Goal: Find specific page/section: Find specific page/section

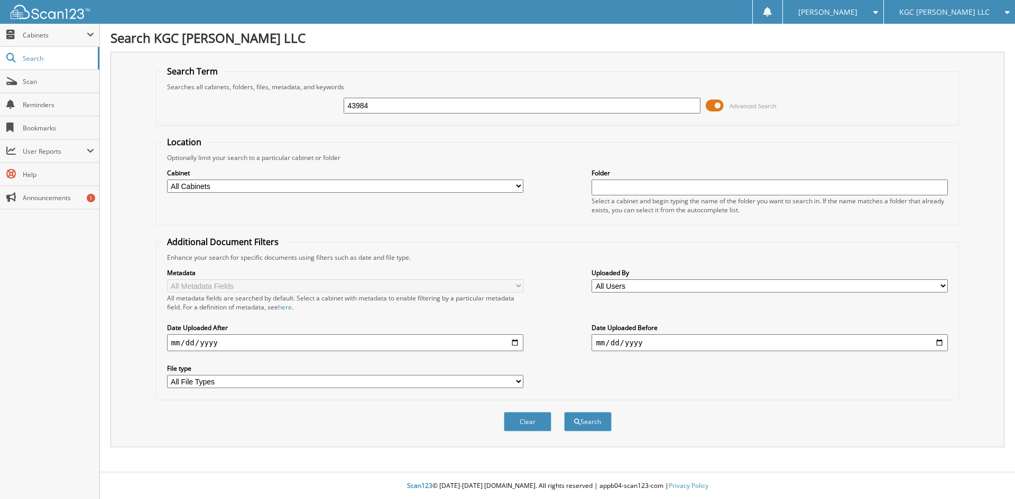
type input "43984"
click at [564, 412] on button "Search" at bounding box center [588, 422] width 48 height 20
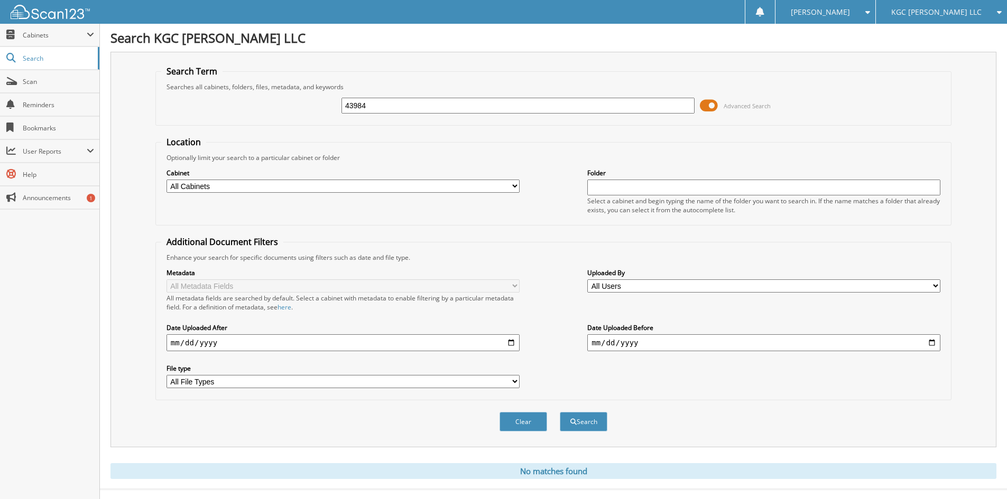
click at [924, 10] on span "KGC [PERSON_NAME] LLC" at bounding box center [936, 12] width 90 height 6
click at [924, 33] on link "Sarchione Chevrolet Inc" at bounding box center [941, 33] width 131 height 18
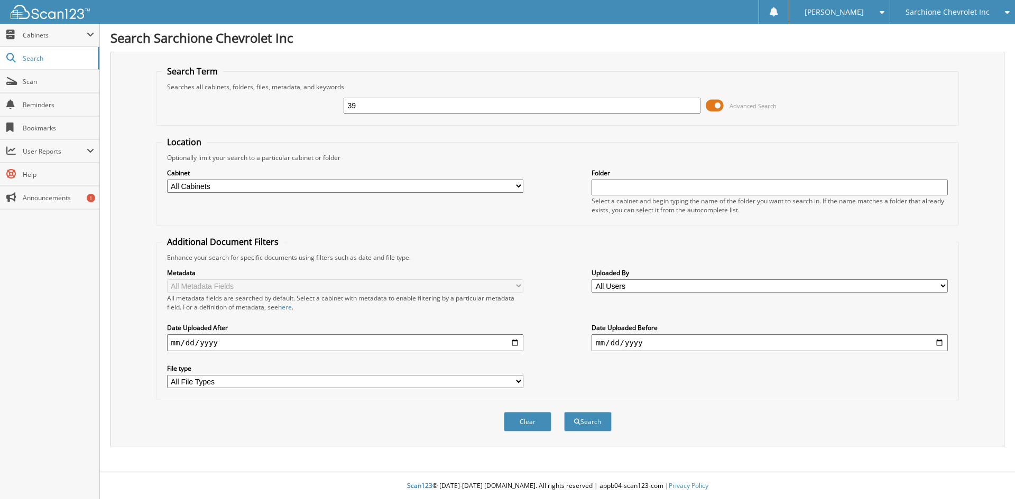
type input "3"
type input "43984"
click at [564, 412] on button "Search" at bounding box center [588, 422] width 48 height 20
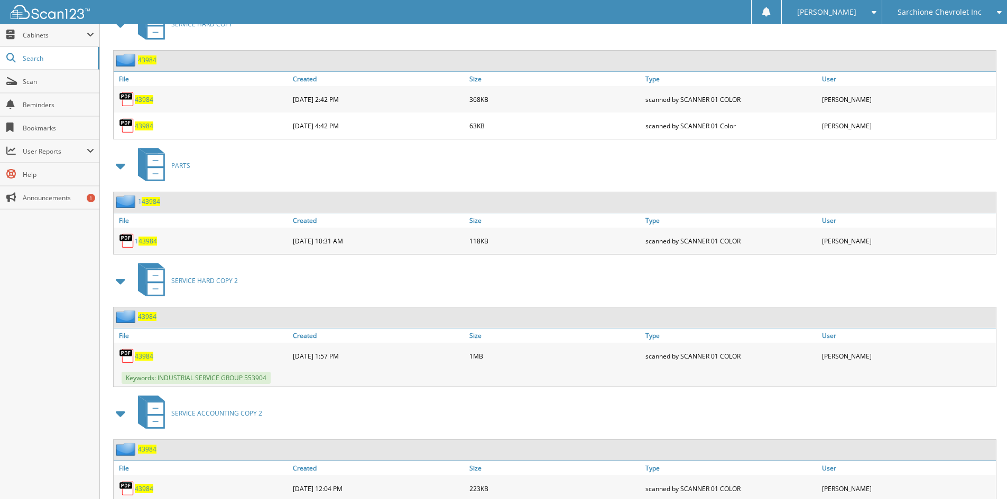
scroll to position [522, 0]
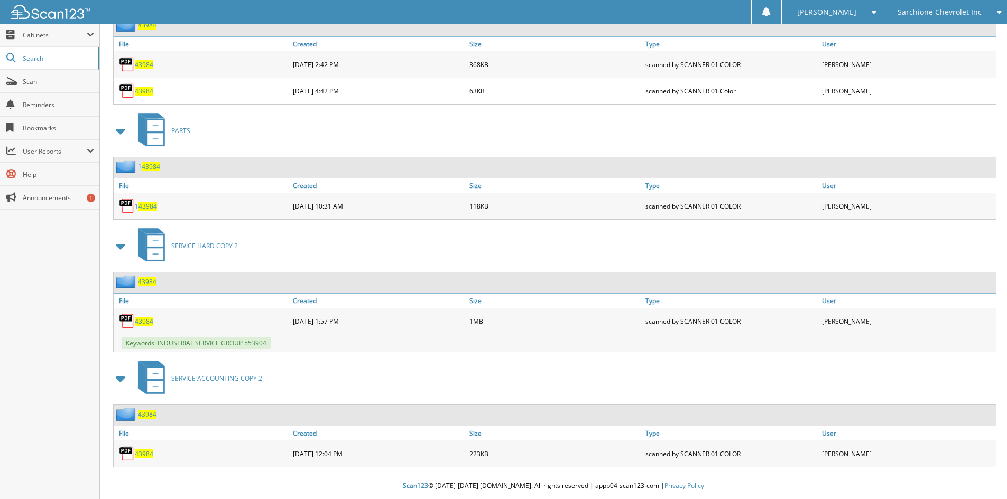
click at [144, 454] on span "43984" at bounding box center [144, 454] width 18 height 9
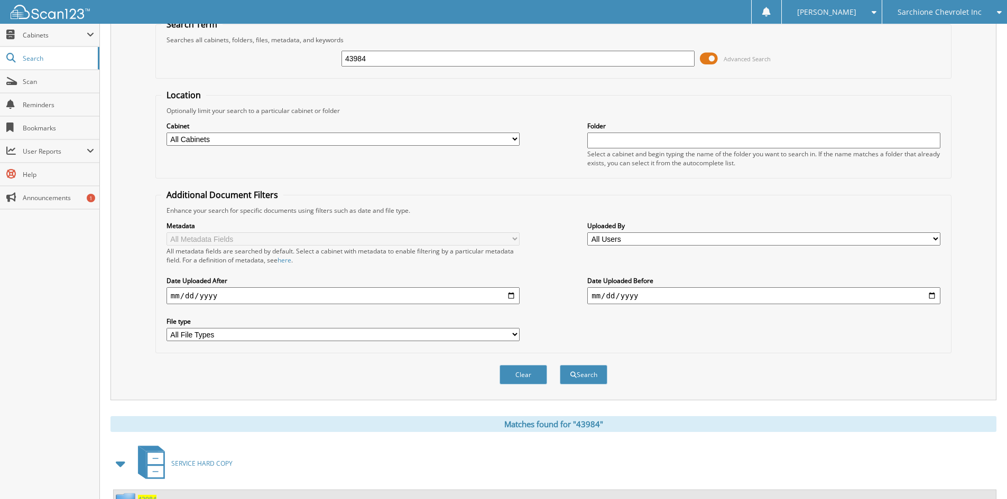
scroll to position [47, 0]
click at [952, 17] on div "Sarchione Chevrolet Inc" at bounding box center [944, 12] width 114 height 24
click at [917, 32] on link "KGC [PERSON_NAME] LLC" at bounding box center [944, 33] width 125 height 18
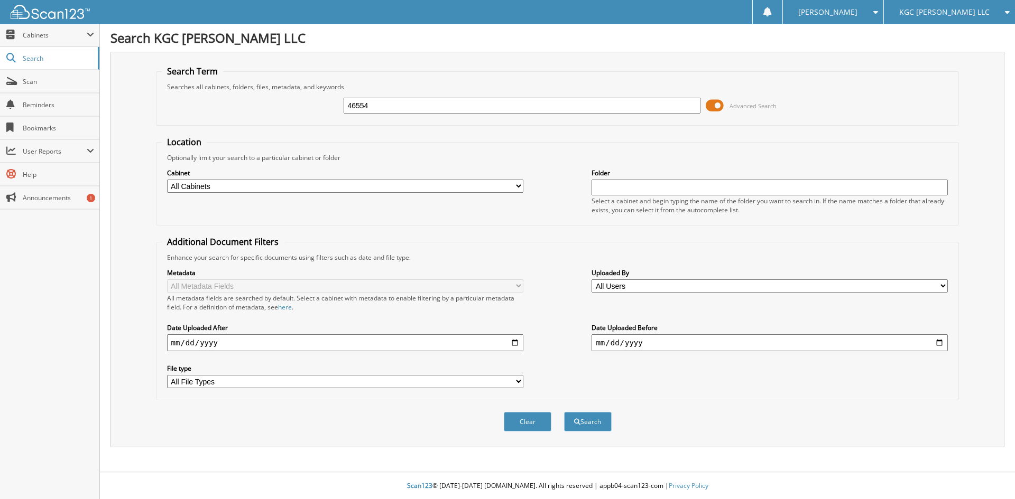
type input "46554"
click at [564, 412] on button "Search" at bounding box center [588, 422] width 48 height 20
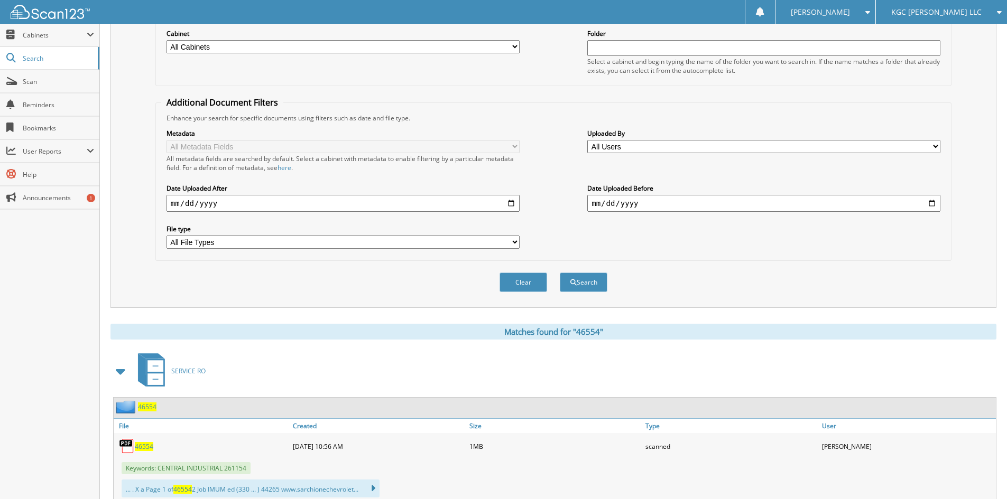
scroll to position [173, 0]
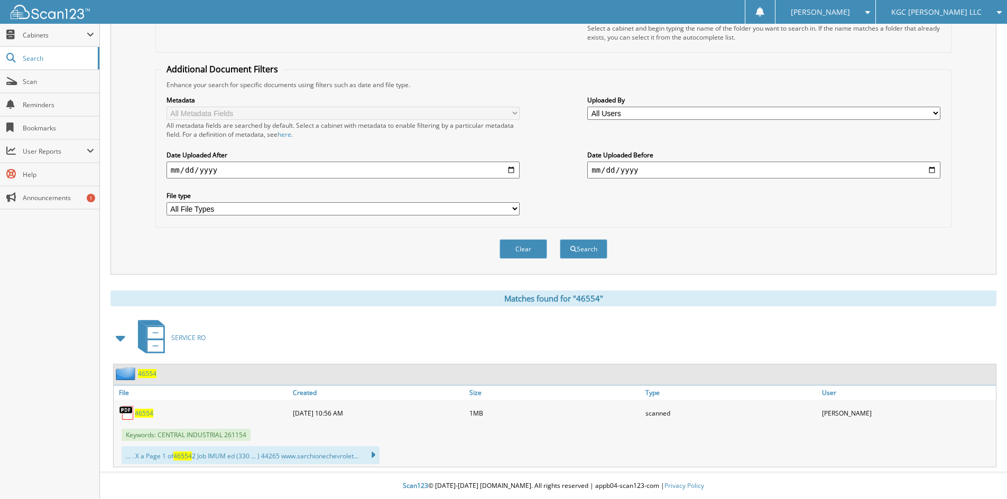
click at [146, 413] on span "46554" at bounding box center [144, 413] width 18 height 9
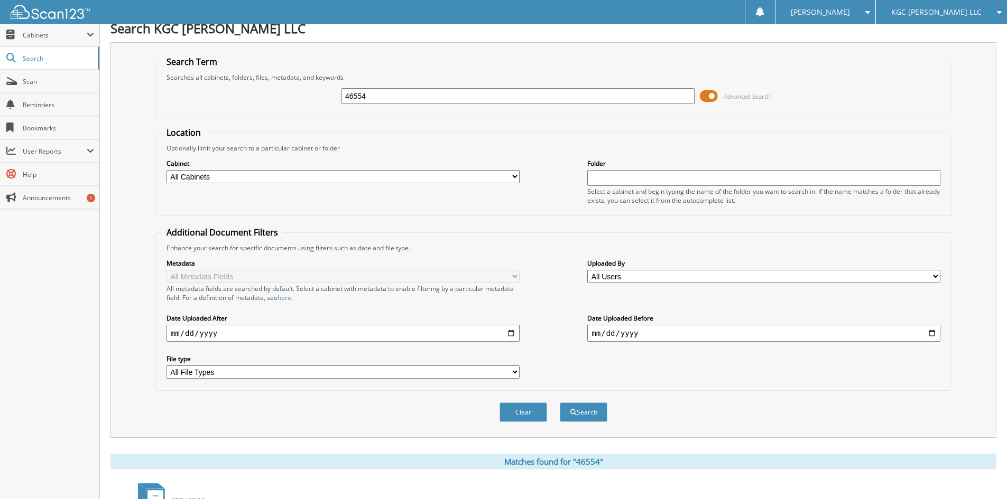
scroll to position [0, 0]
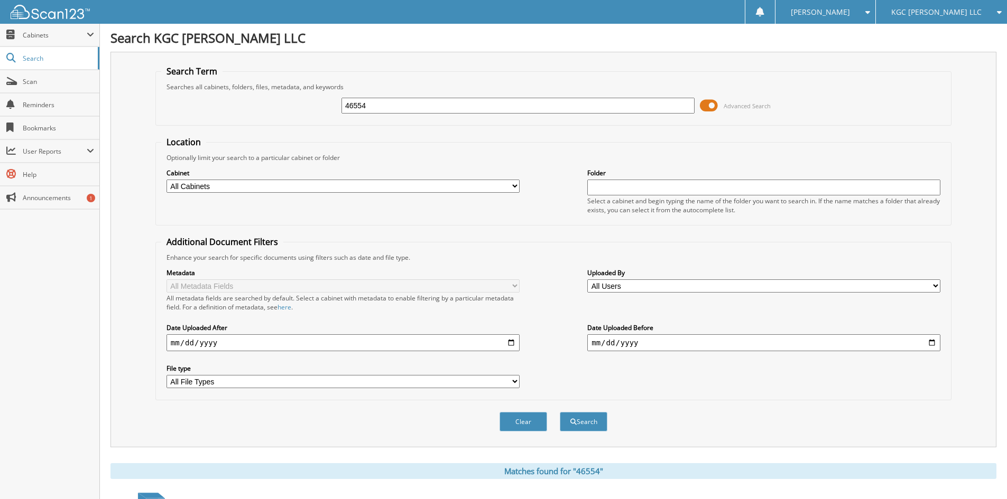
click at [400, 113] on input "46554" at bounding box center [517, 106] width 353 height 16
type input "198152"
click at [560, 412] on button "Search" at bounding box center [584, 422] width 48 height 20
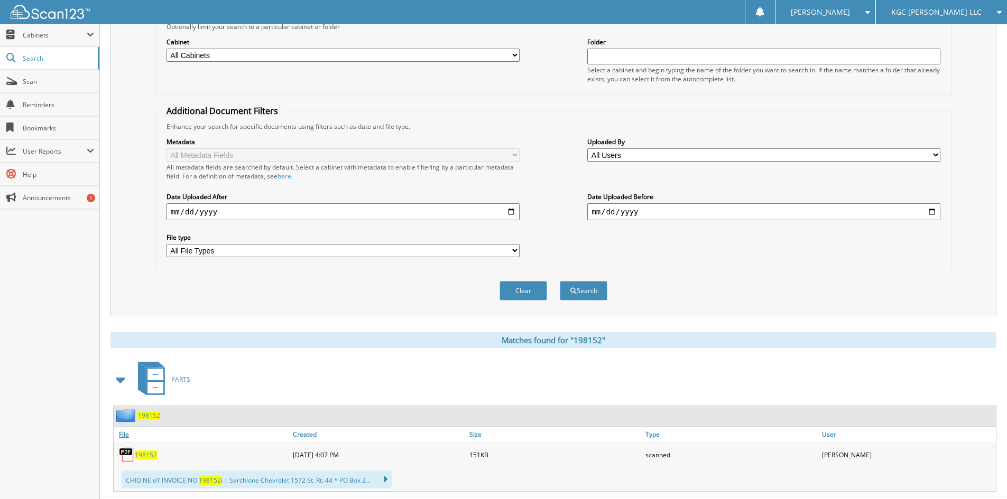
scroll to position [156, 0]
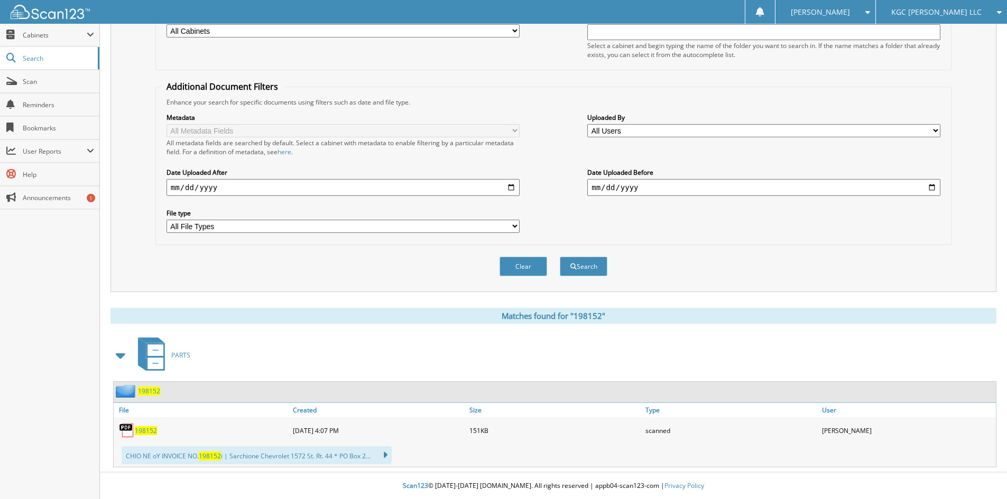
click at [149, 433] on span "198152" at bounding box center [146, 431] width 22 height 9
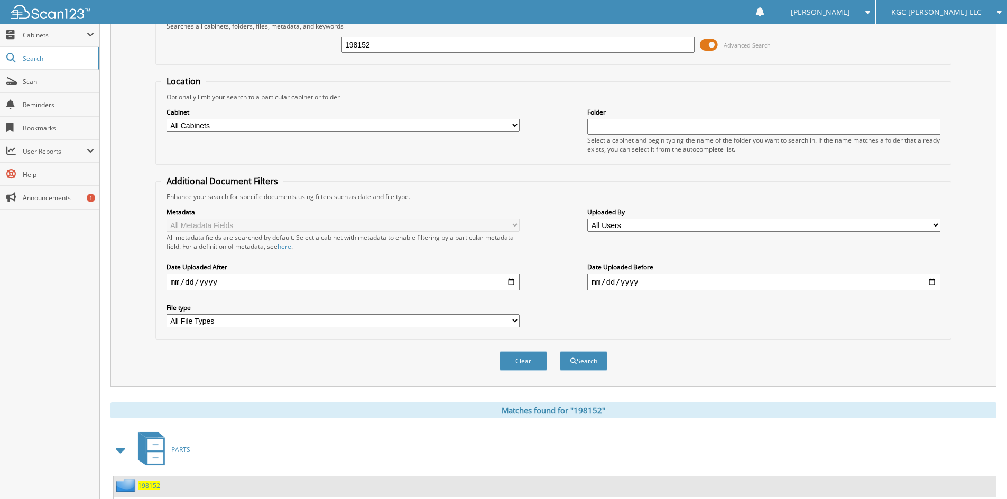
scroll to position [0, 0]
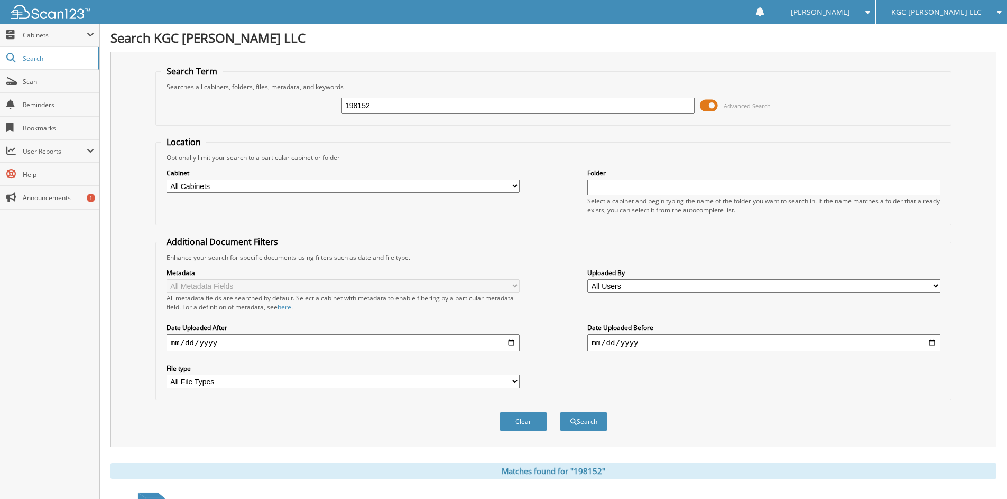
click at [420, 107] on input "198152" at bounding box center [517, 106] width 353 height 16
type input "47986"
click at [560, 412] on button "Search" at bounding box center [584, 422] width 48 height 20
